Goal: Obtain resource: Obtain resource

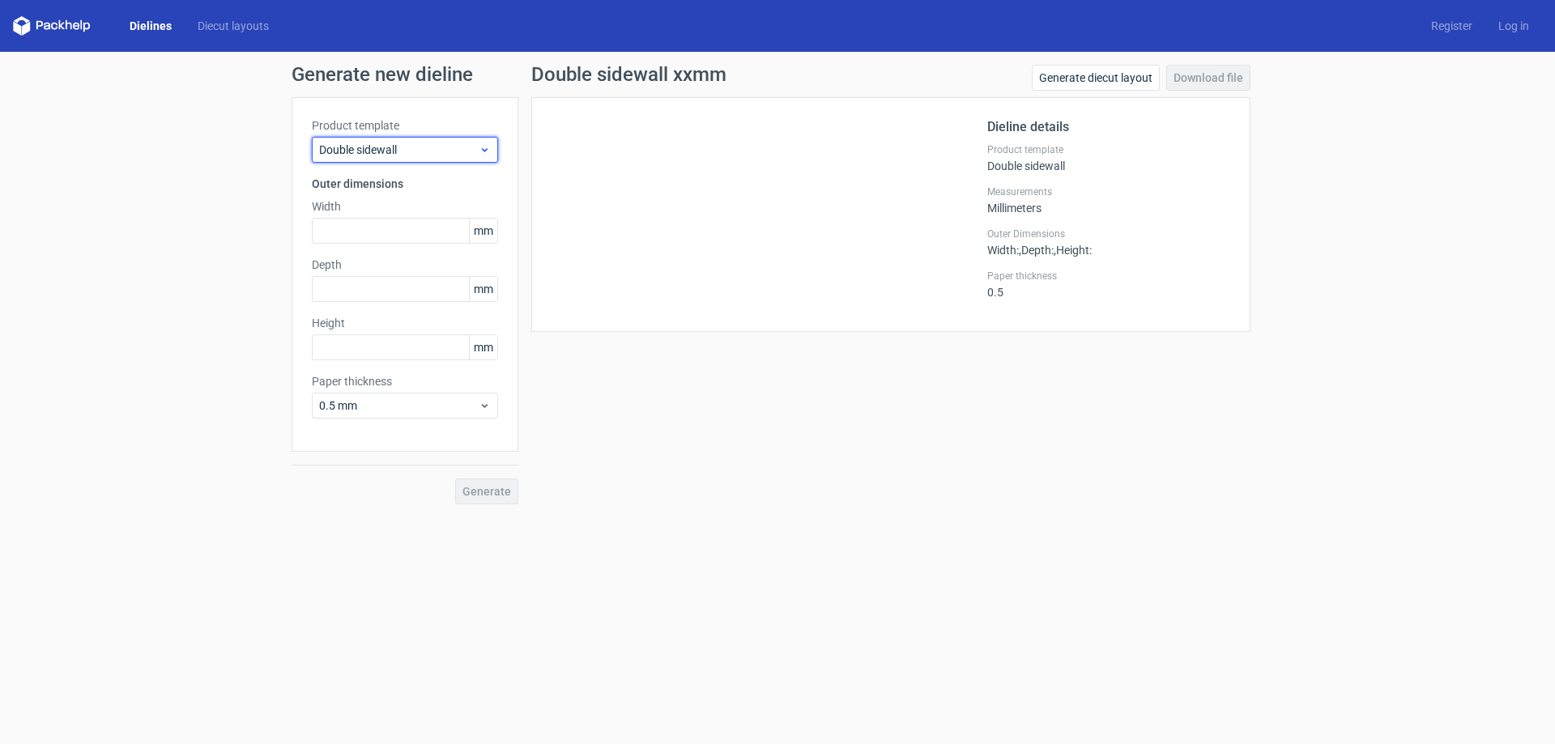
click at [356, 154] on span "Double sidewall" at bounding box center [399, 150] width 160 height 16
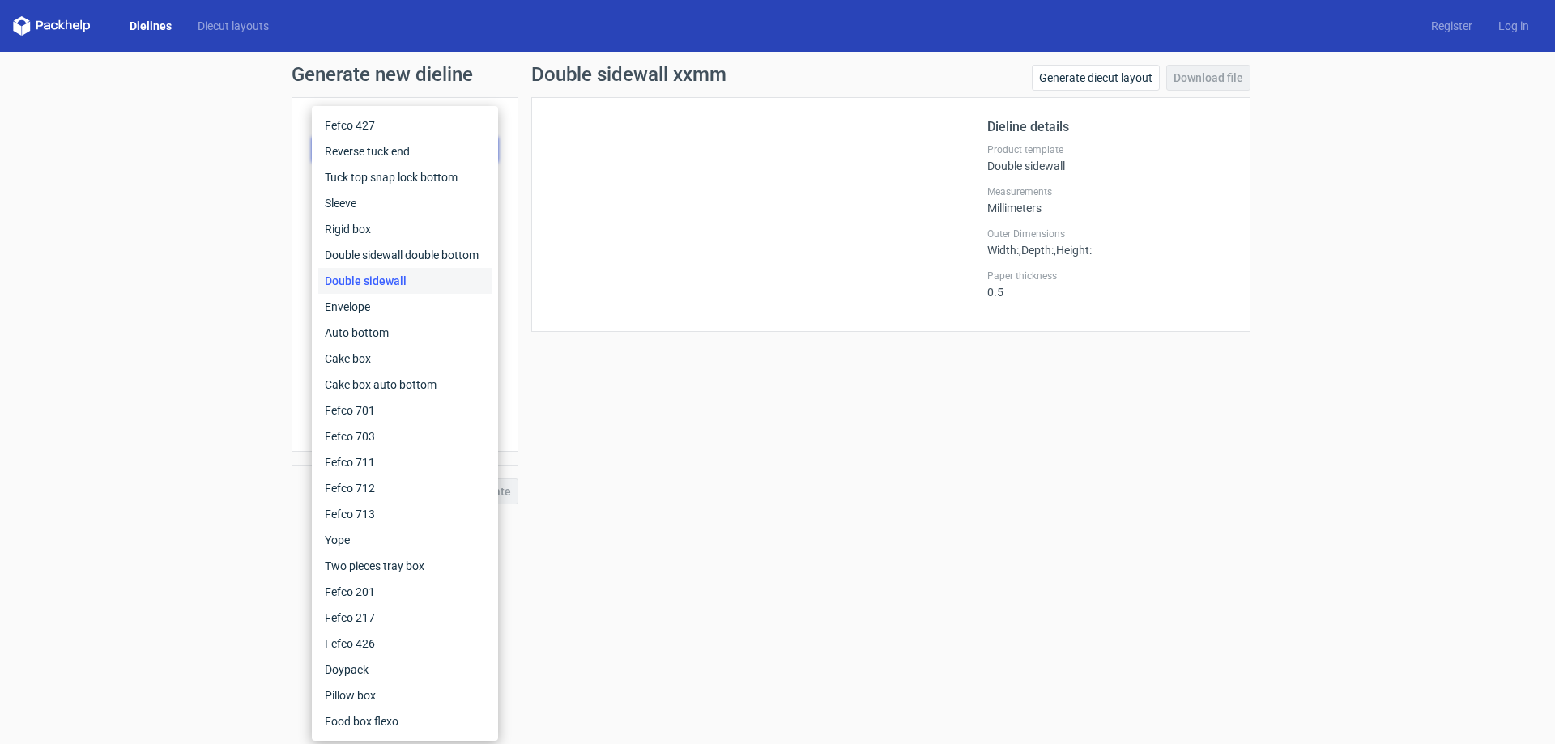
click at [152, 28] on link "Dielines" at bounding box center [151, 26] width 68 height 16
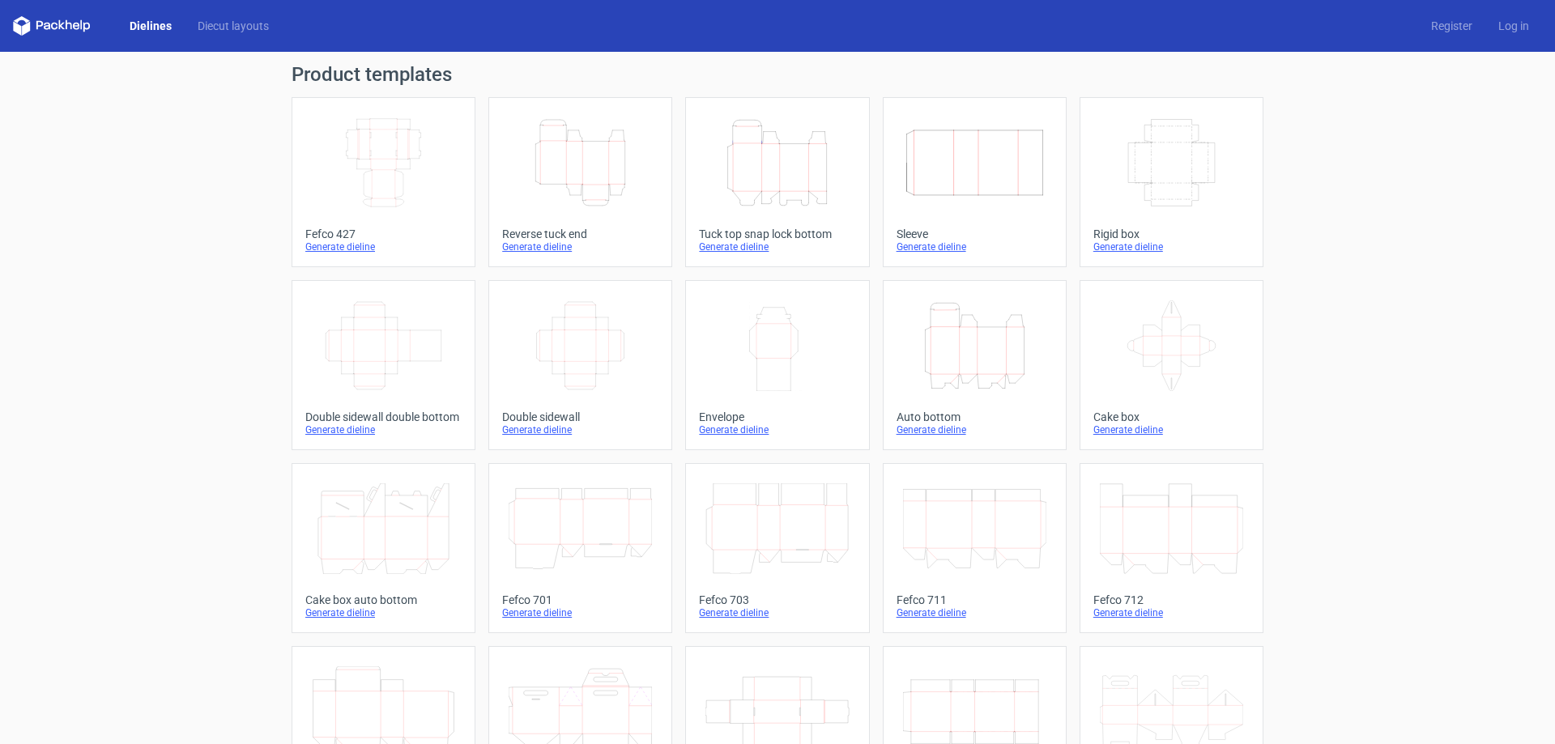
click at [568, 168] on icon "Height Depth Width" at bounding box center [580, 162] width 143 height 91
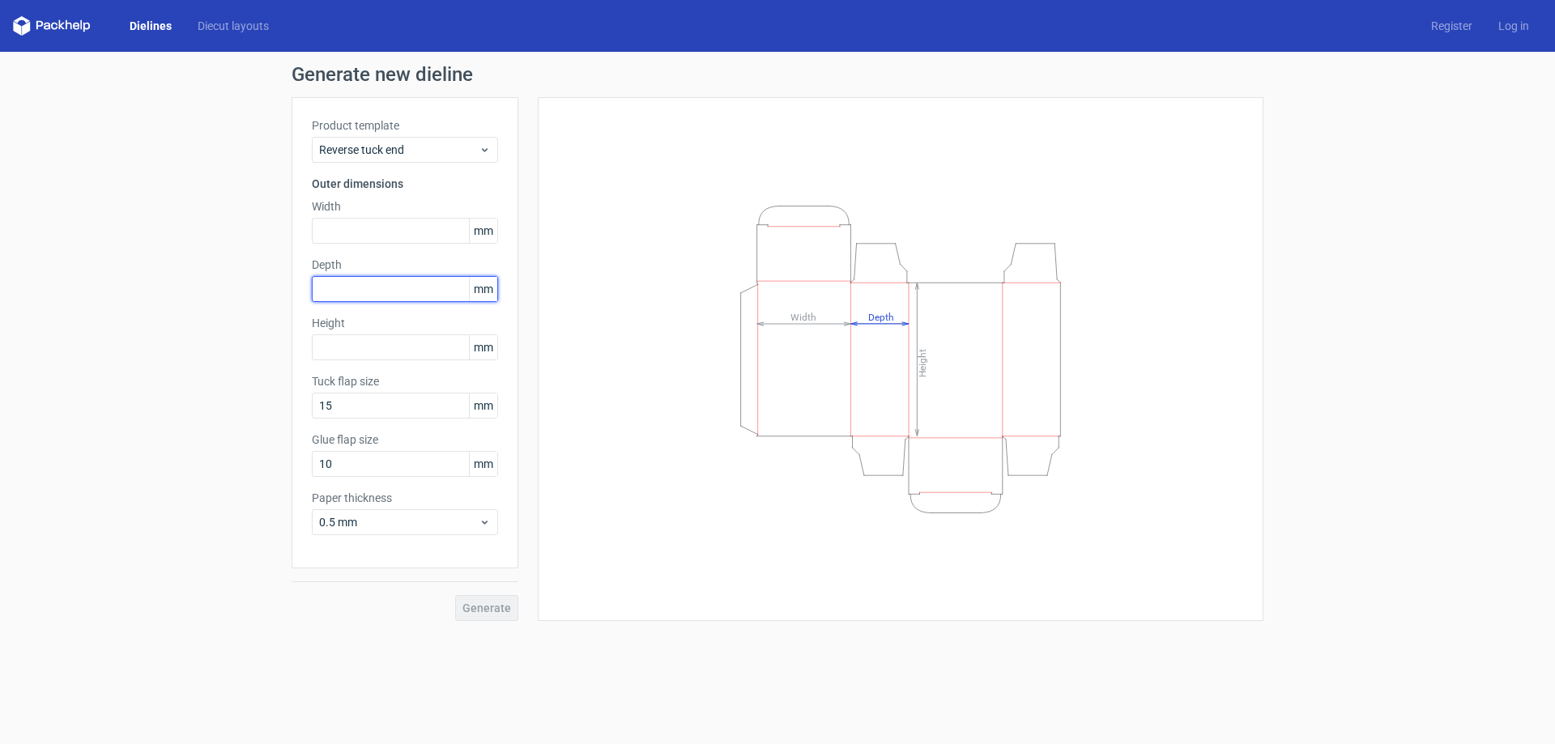
click at [373, 295] on input "text" at bounding box center [405, 289] width 186 height 26
paste input "45275"
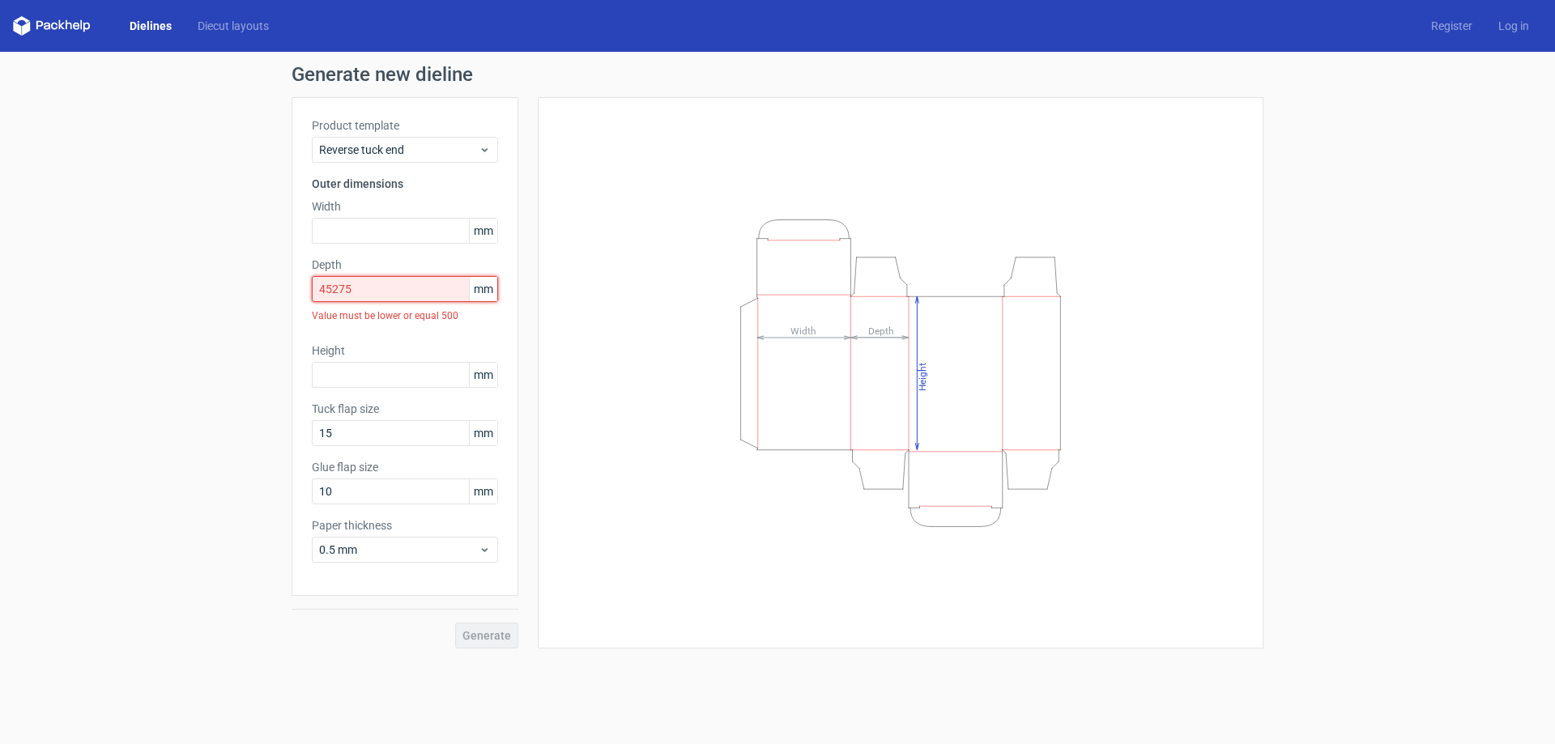
click at [329, 291] on input "45275" at bounding box center [405, 289] width 186 height 26
click at [386, 287] on input "45275" at bounding box center [405, 289] width 186 height 26
click at [332, 292] on input "45275" at bounding box center [405, 289] width 186 height 26
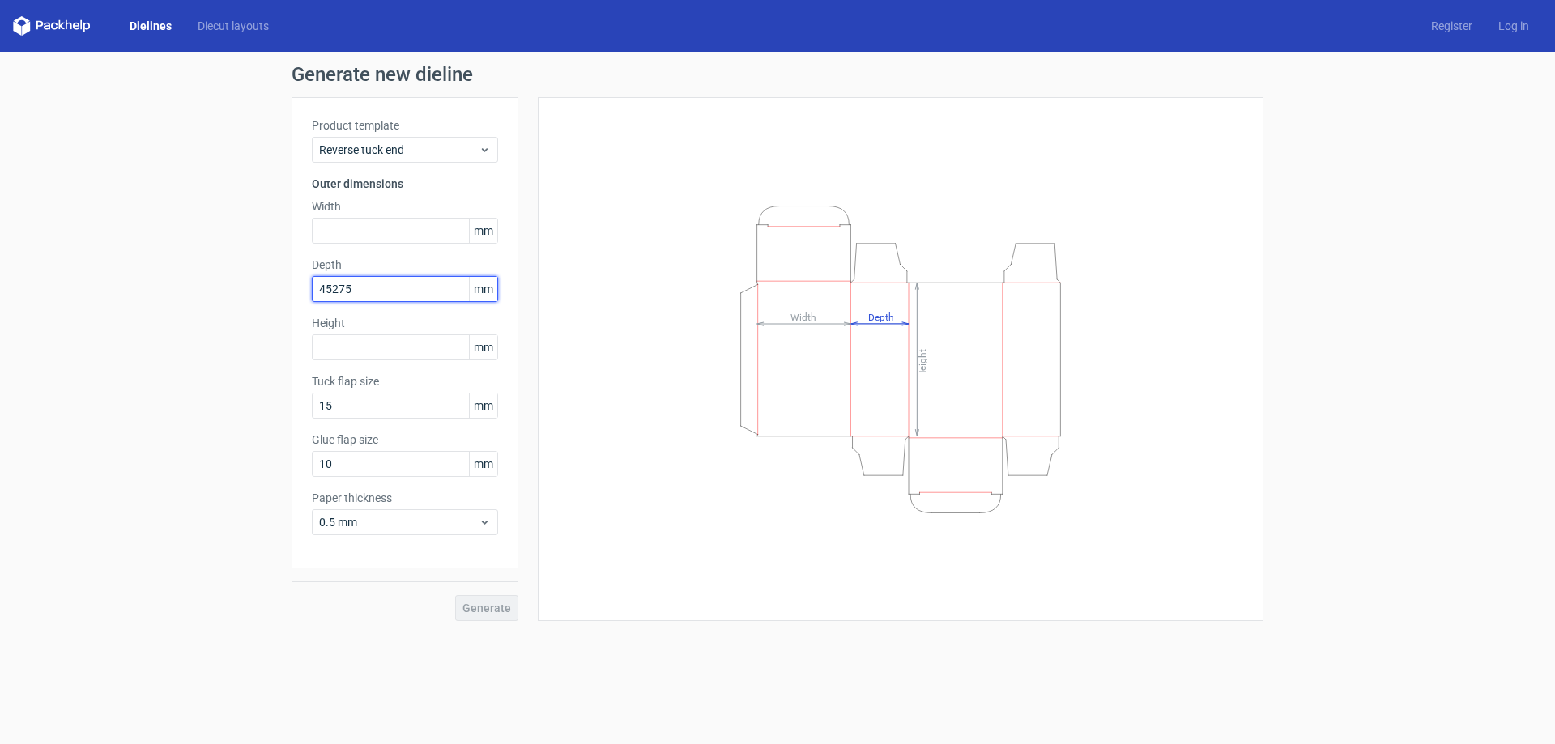
click at [330, 290] on input "45275" at bounding box center [405, 289] width 186 height 26
drag, startPoint x: 353, startPoint y: 290, endPoint x: 331, endPoint y: 290, distance: 22.7
click at [331, 290] on input "45275" at bounding box center [405, 289] width 186 height 26
type input "45"
click at [379, 305] on div "Product template Reverse tuck end Outer dimensions Width mm Depth 45 mm Height …" at bounding box center [405, 332] width 227 height 471
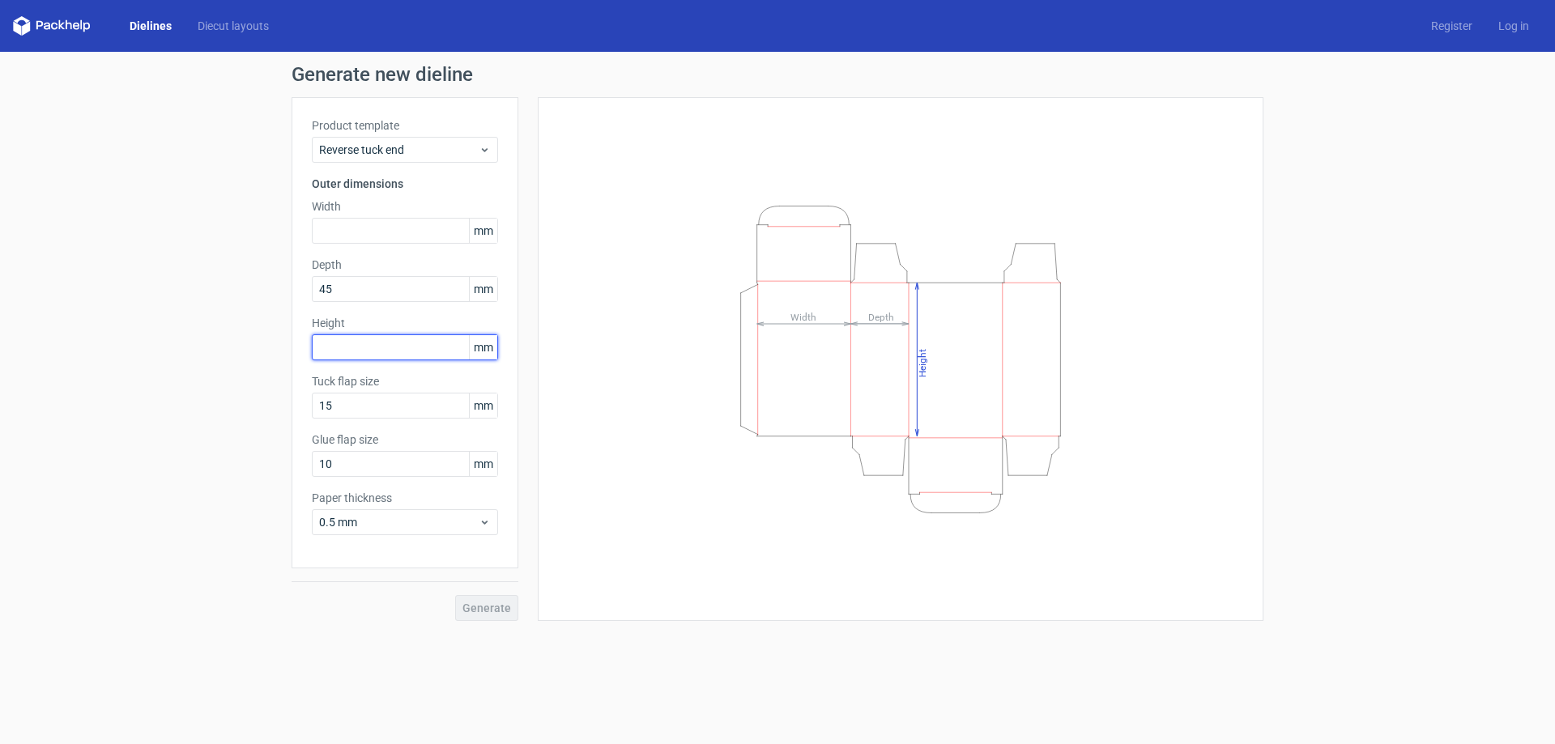
click at [358, 339] on input "text" at bounding box center [405, 348] width 186 height 26
click at [347, 286] on input "45" at bounding box center [405, 289] width 186 height 26
click at [348, 231] on input "text" at bounding box center [405, 231] width 186 height 26
drag, startPoint x: 358, startPoint y: 235, endPoint x: 96, endPoint y: 239, distance: 261.7
click at [105, 239] on div "Generate new dieline Product template Reverse tuck end Outer dimensions Width m…" at bounding box center [777, 343] width 1555 height 582
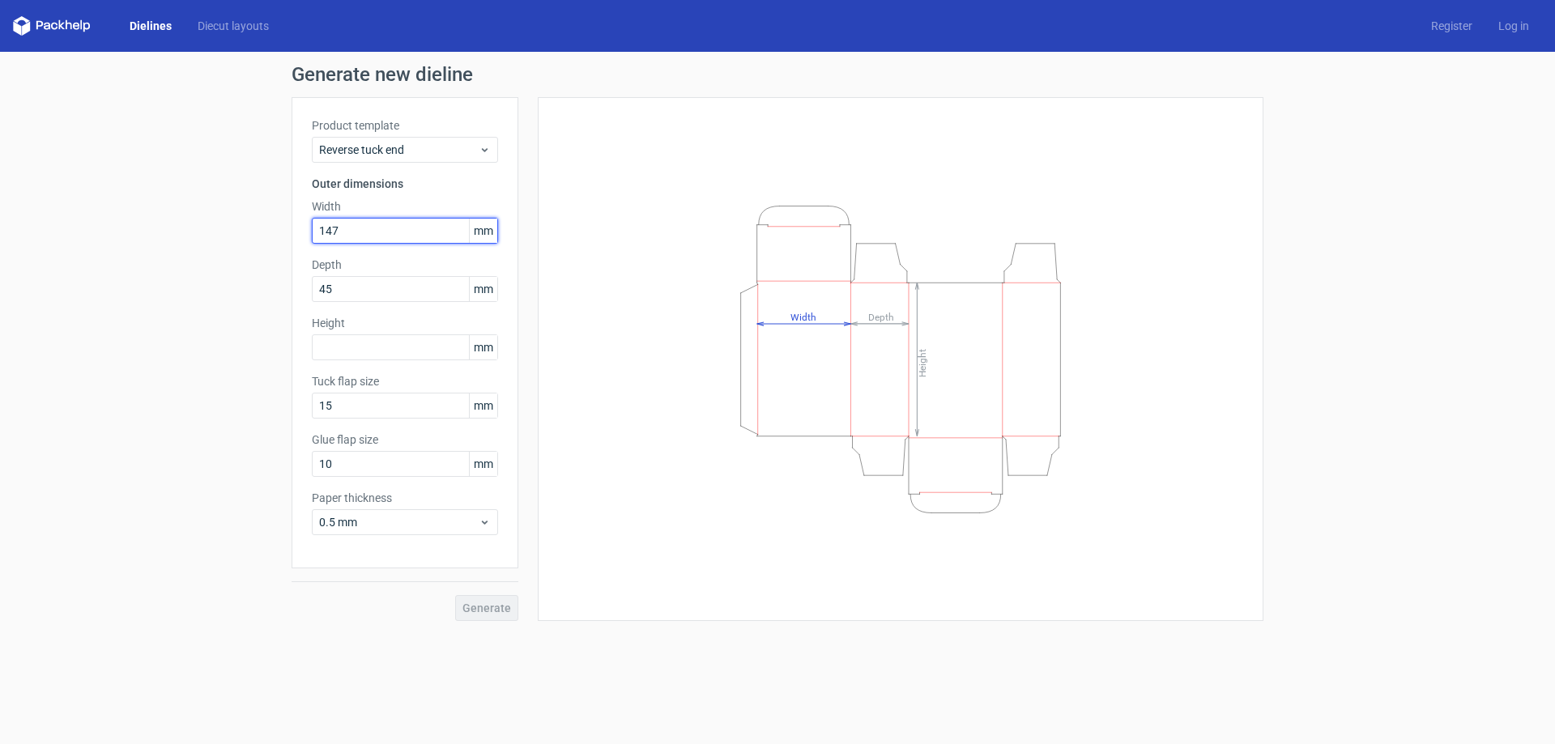
type input "147"
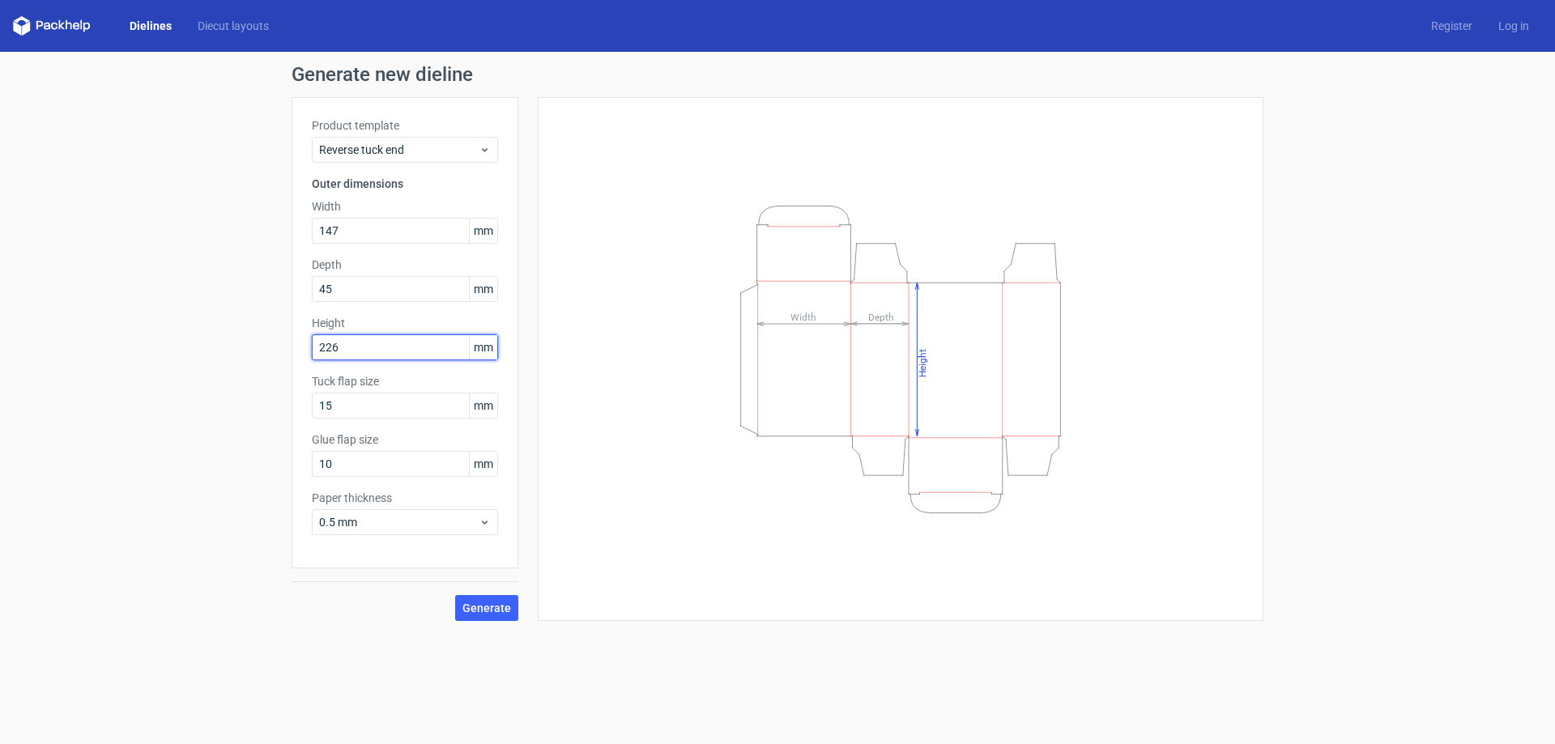
type input "226"
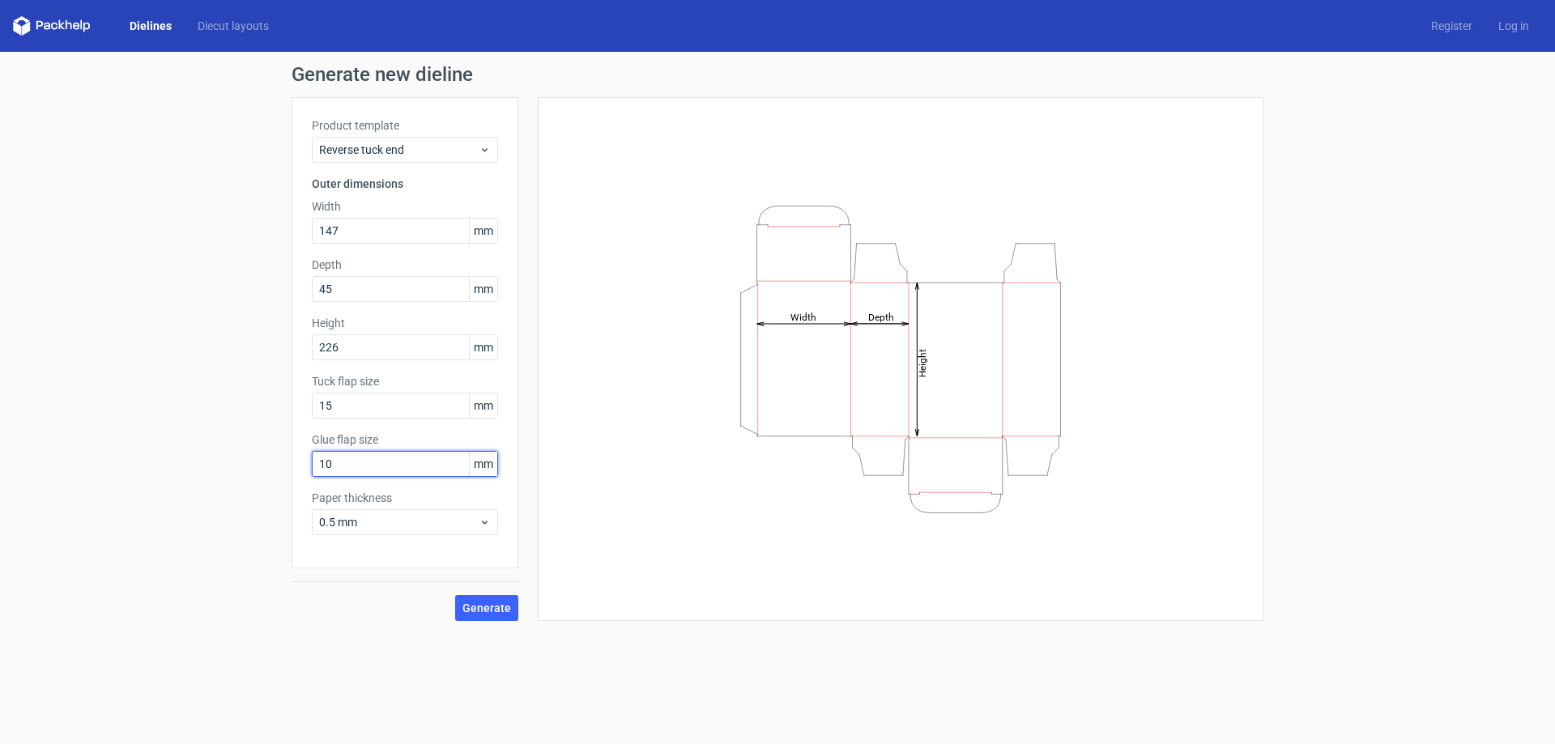
click at [364, 466] on input "10" at bounding box center [405, 464] width 186 height 26
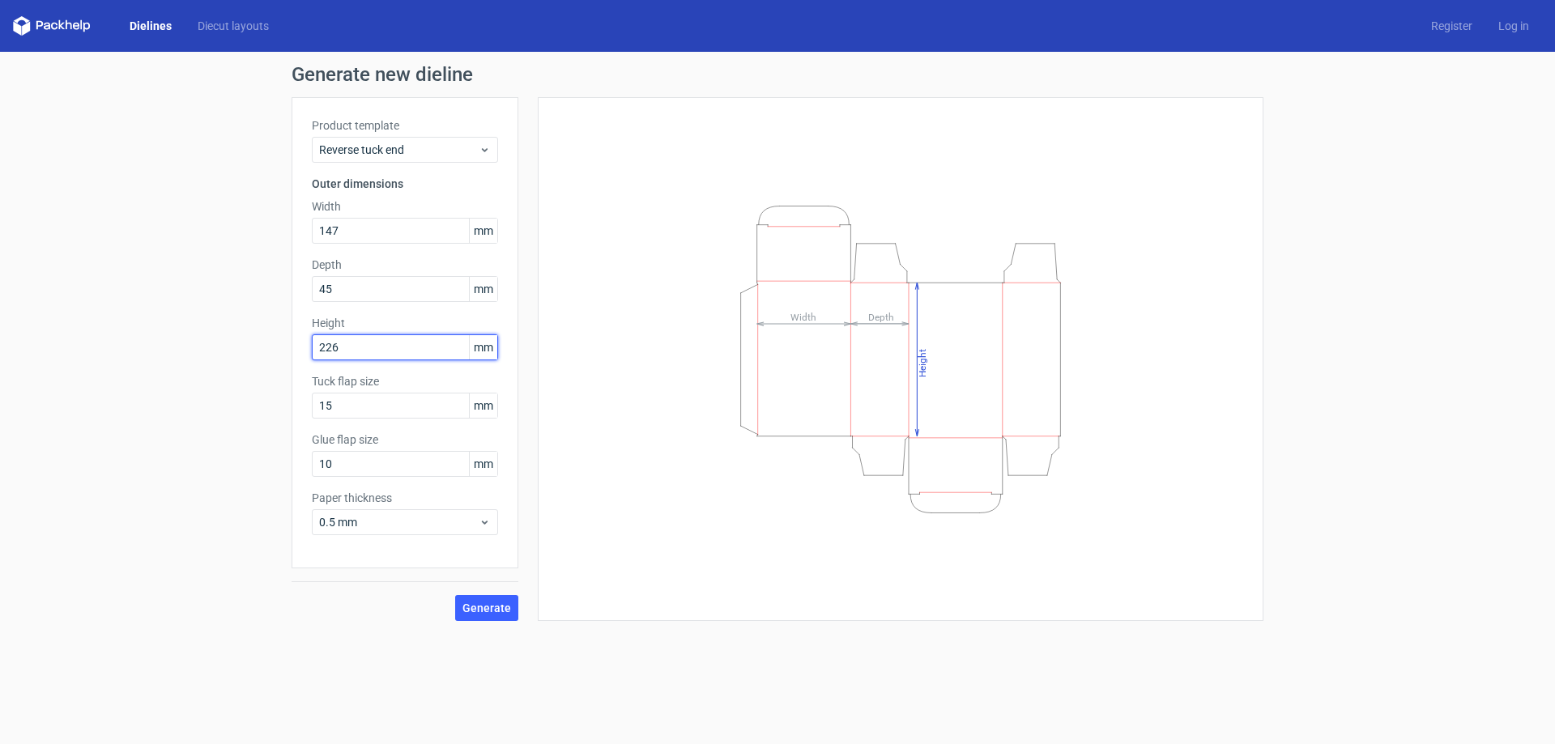
click at [417, 360] on input "226" at bounding box center [405, 348] width 186 height 26
click at [406, 292] on input "45" at bounding box center [405, 289] width 186 height 26
click at [397, 233] on input "147" at bounding box center [405, 231] width 186 height 26
click at [362, 459] on input "10" at bounding box center [405, 464] width 186 height 26
click at [368, 525] on span "0.5 mm" at bounding box center [399, 522] width 160 height 16
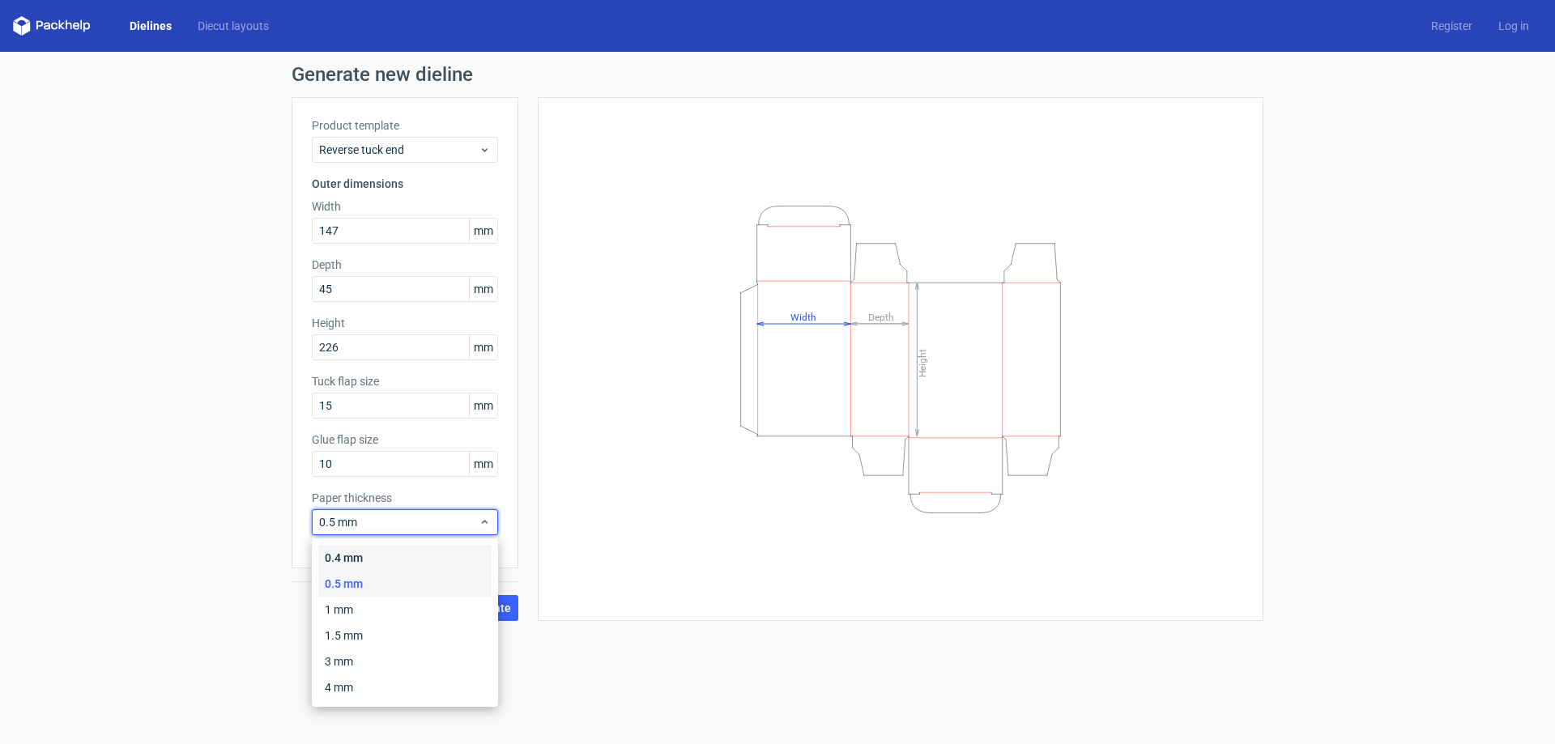
click at [357, 557] on div "0.4 mm" at bounding box center [404, 558] width 173 height 26
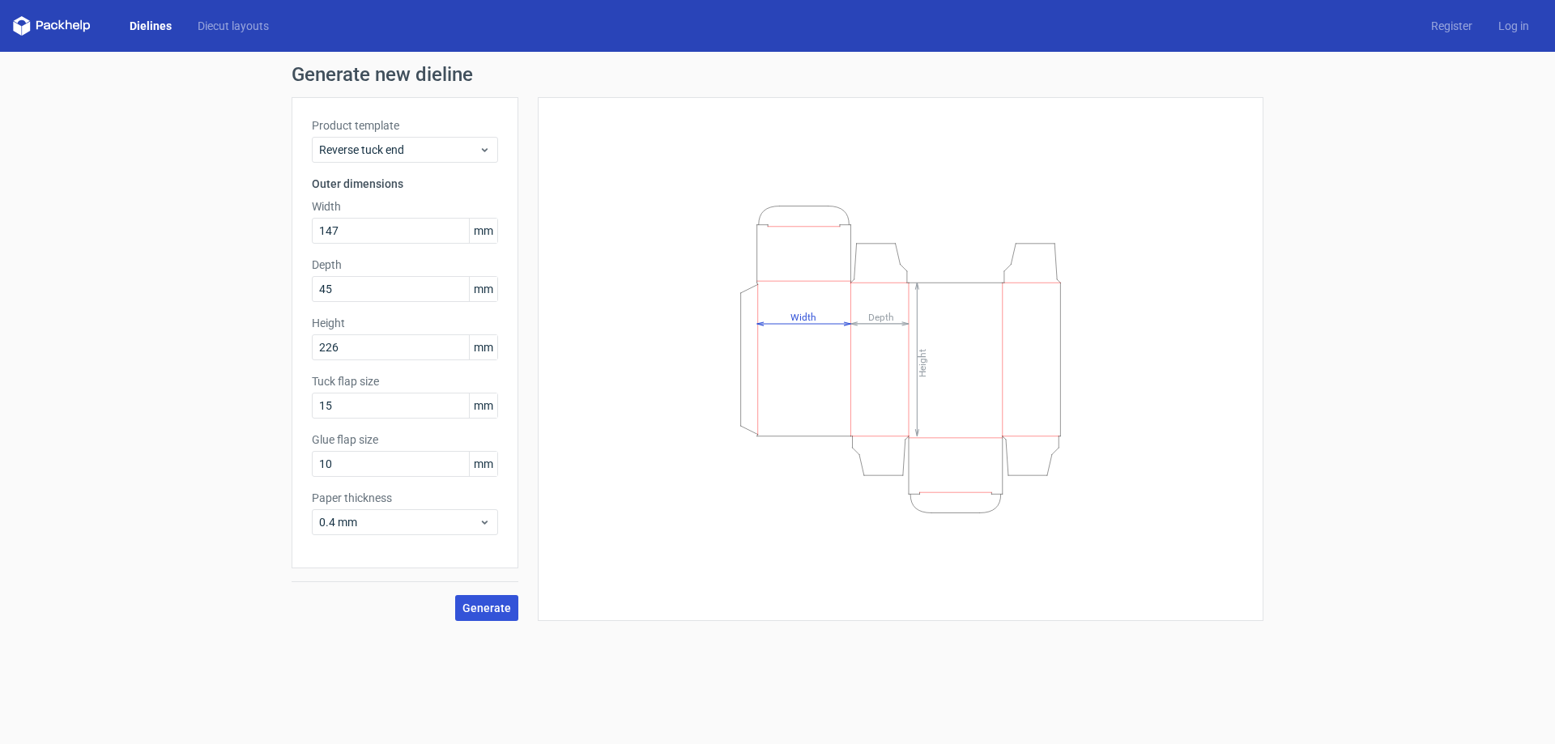
click at [490, 608] on span "Generate" at bounding box center [487, 608] width 49 height 11
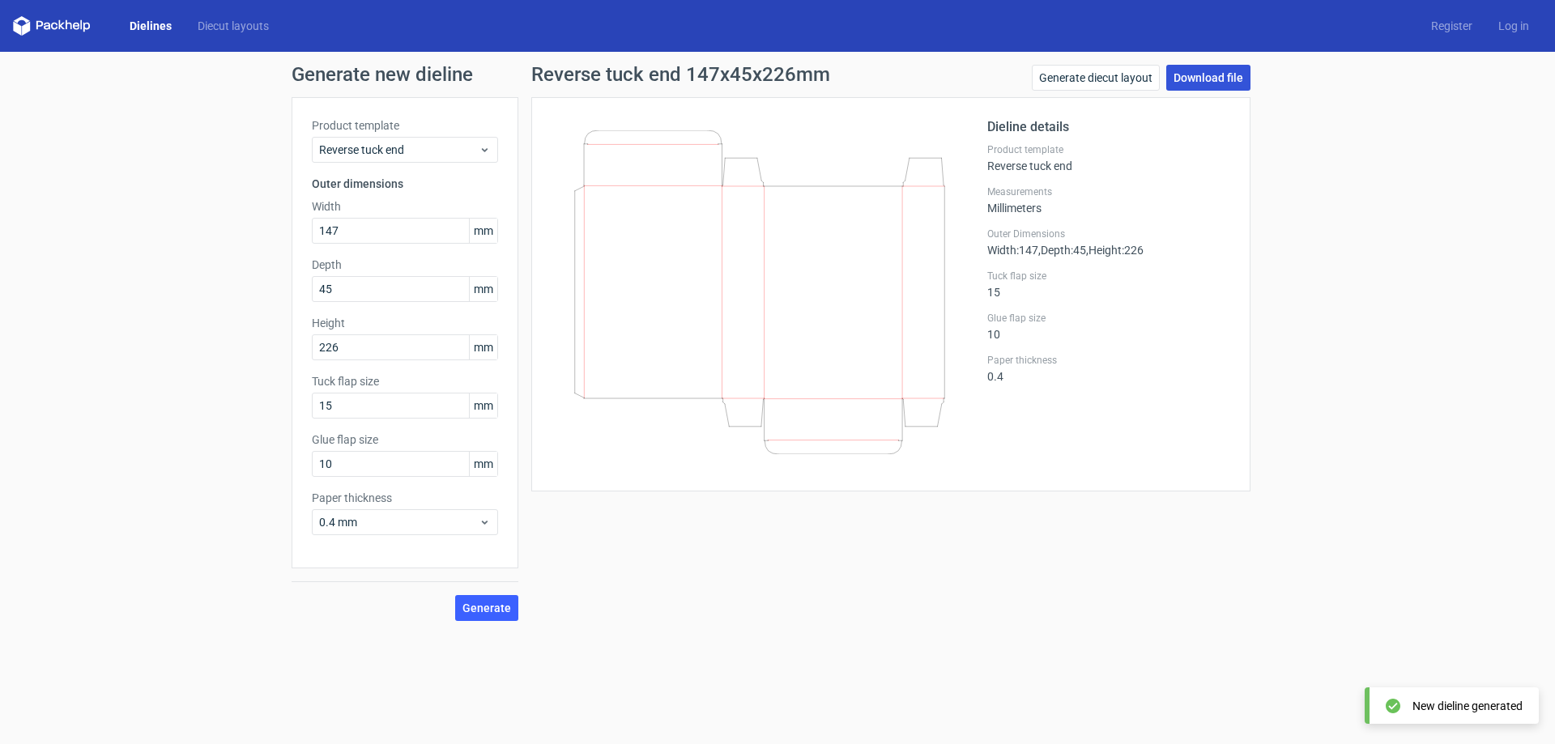
click at [1214, 83] on link "Download file" at bounding box center [1209, 78] width 84 height 26
